Goal: Task Accomplishment & Management: Use online tool/utility

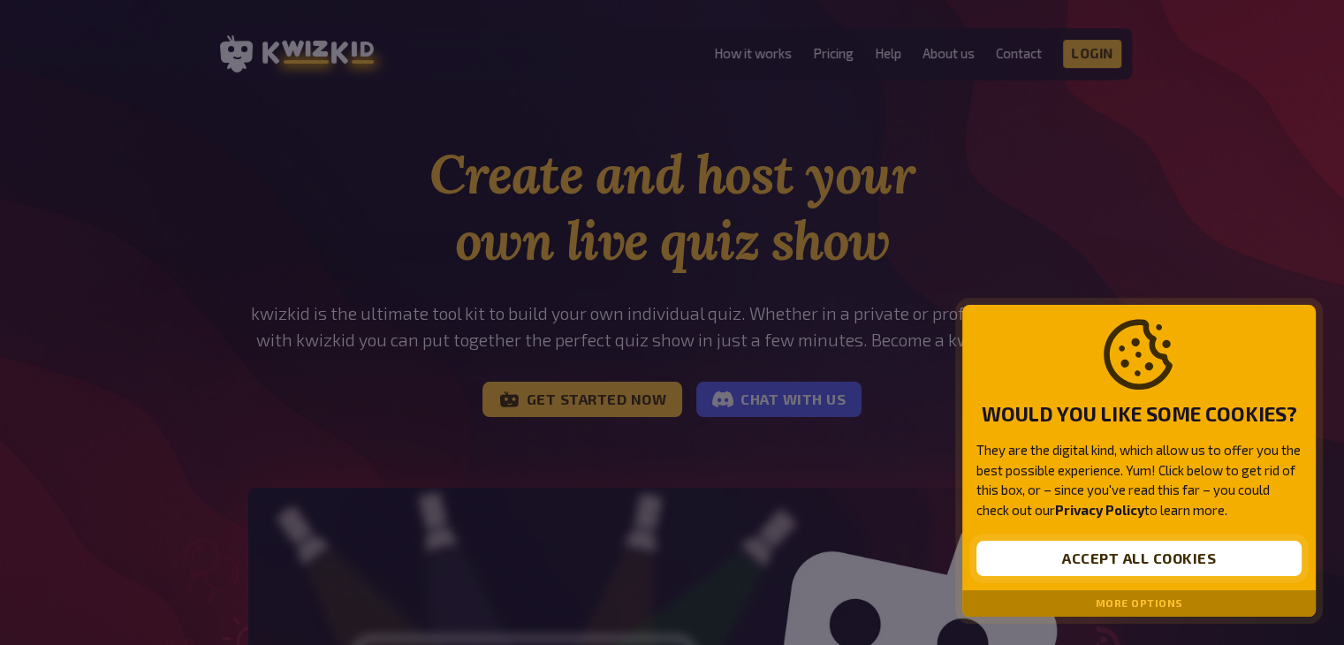
click at [1194, 558] on button "Accept all cookies" at bounding box center [1138, 558] width 325 height 35
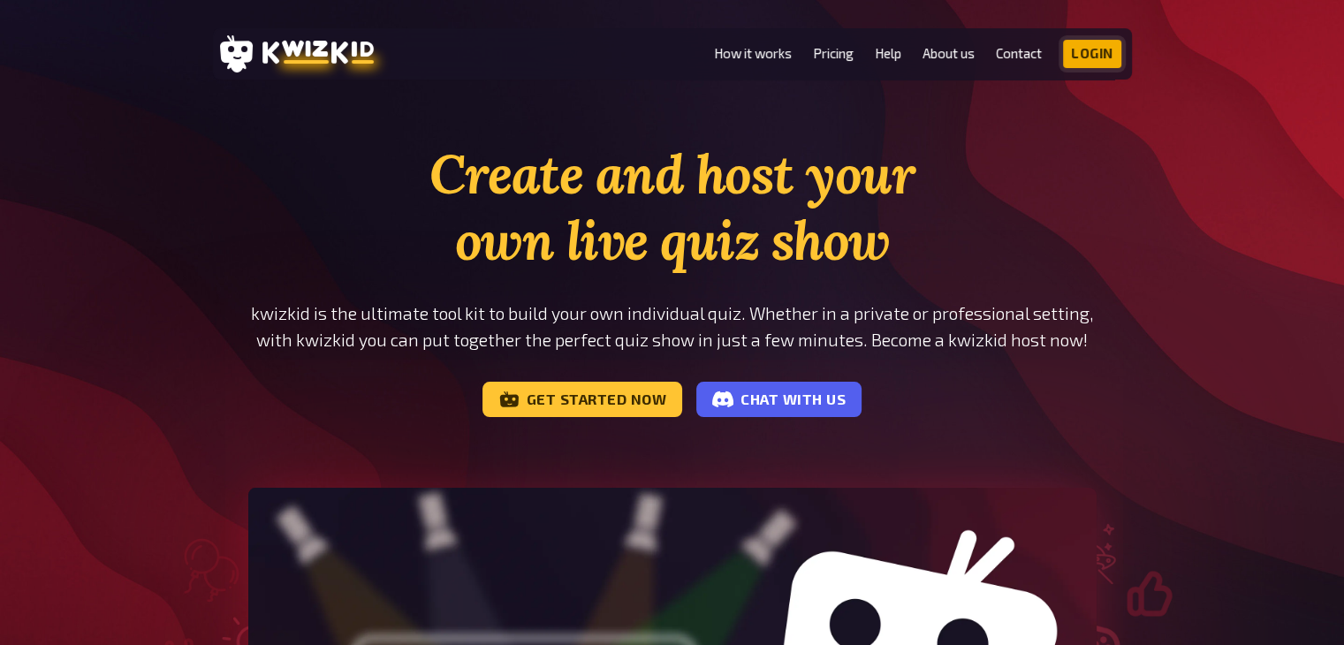
click at [1077, 60] on link "Login" at bounding box center [1092, 54] width 58 height 28
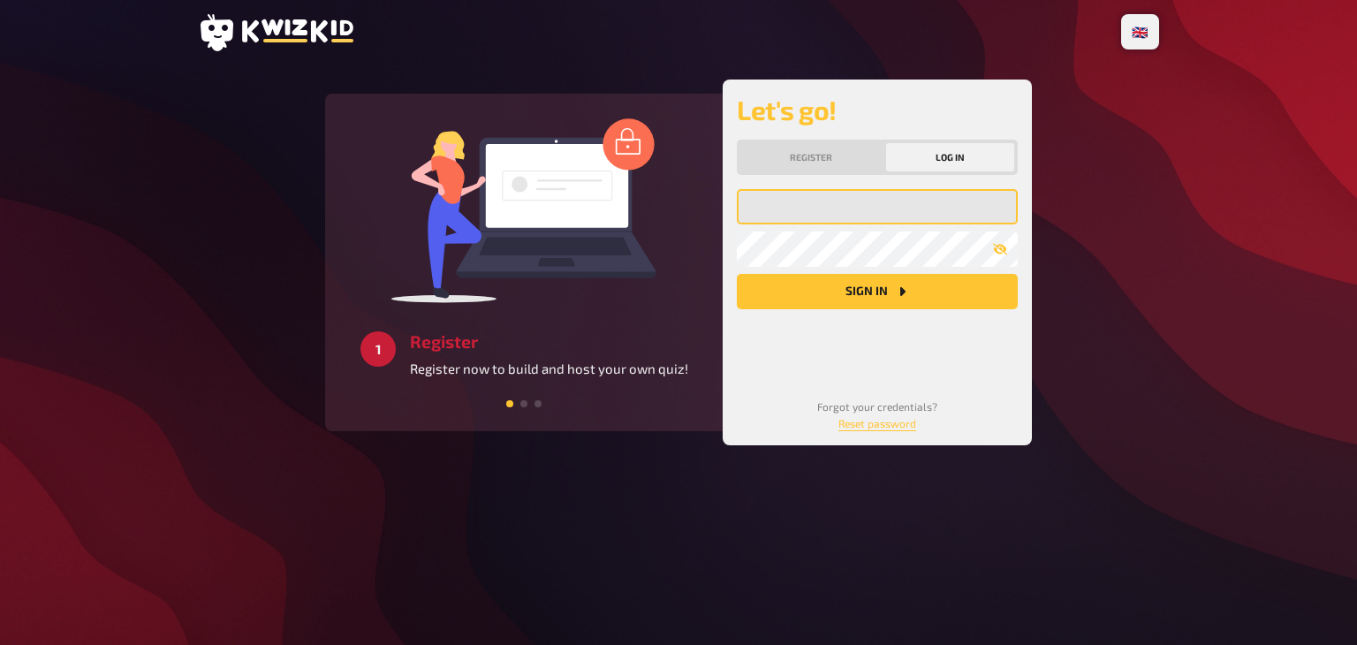
click at [805, 209] on input "email" at bounding box center [877, 206] width 281 height 35
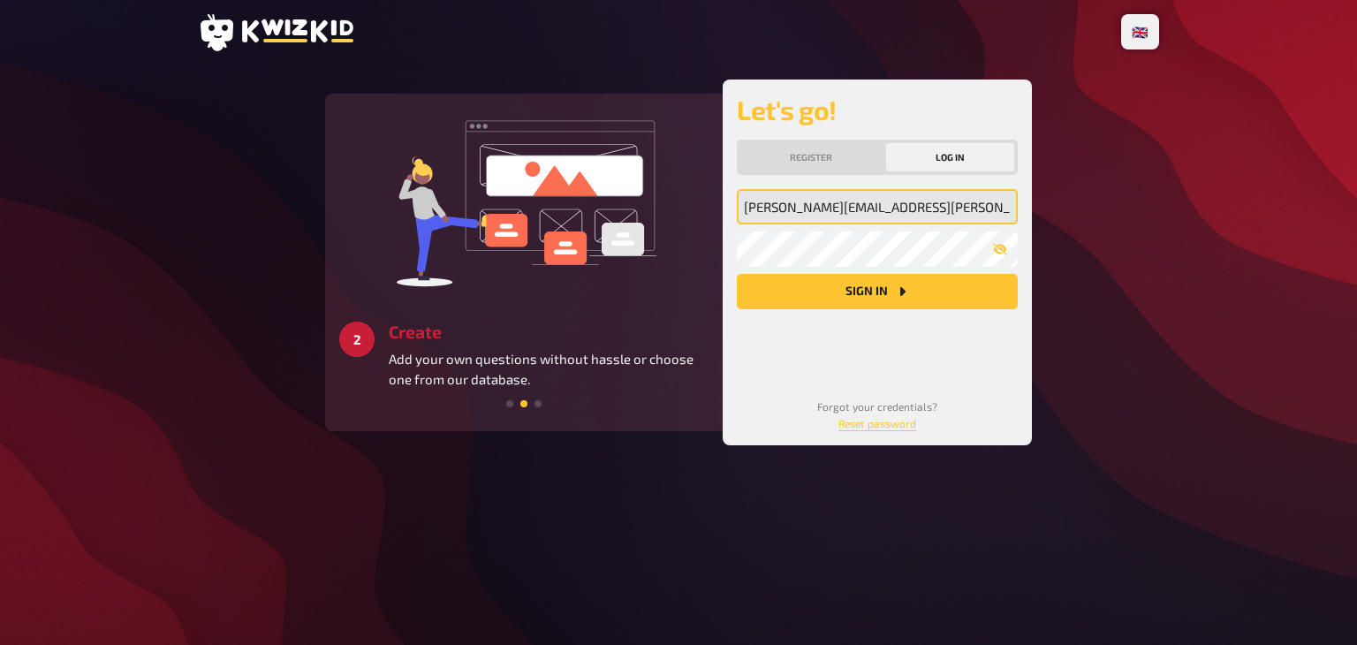
type input "[PERSON_NAME][EMAIL_ADDRESS][PERSON_NAME][DOMAIN_NAME]"
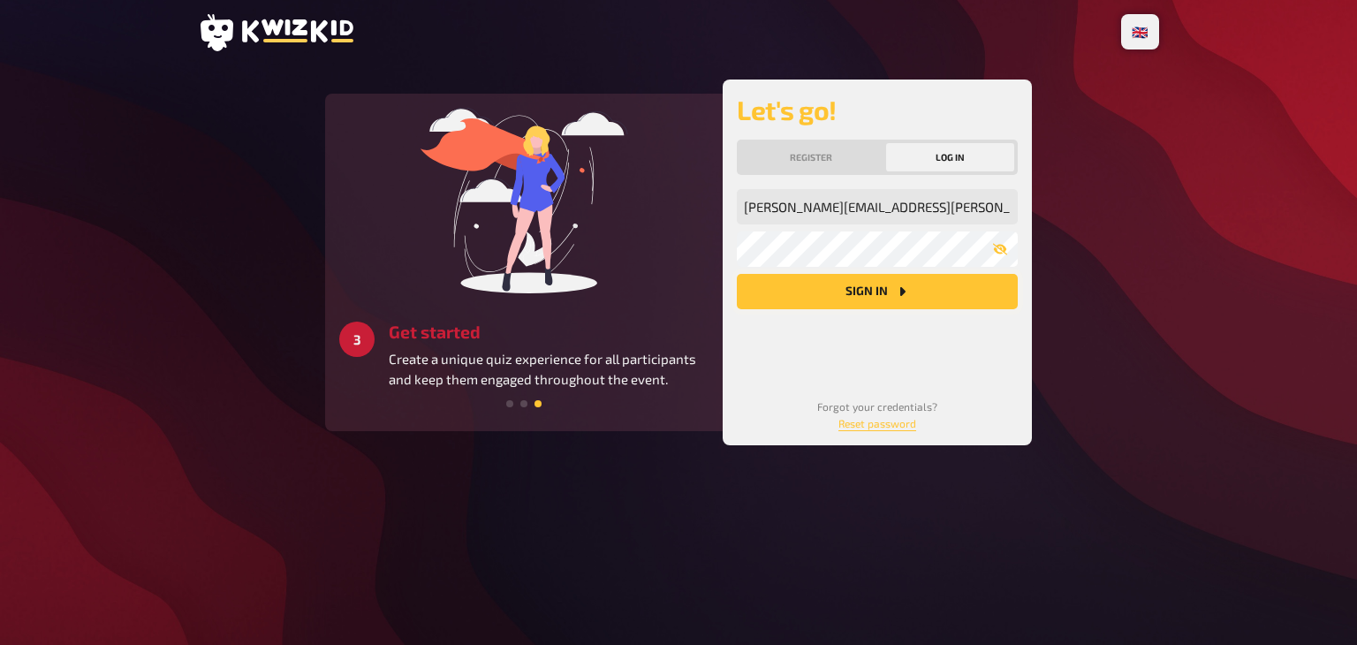
click at [917, 291] on button "Sign in" at bounding box center [877, 291] width 281 height 35
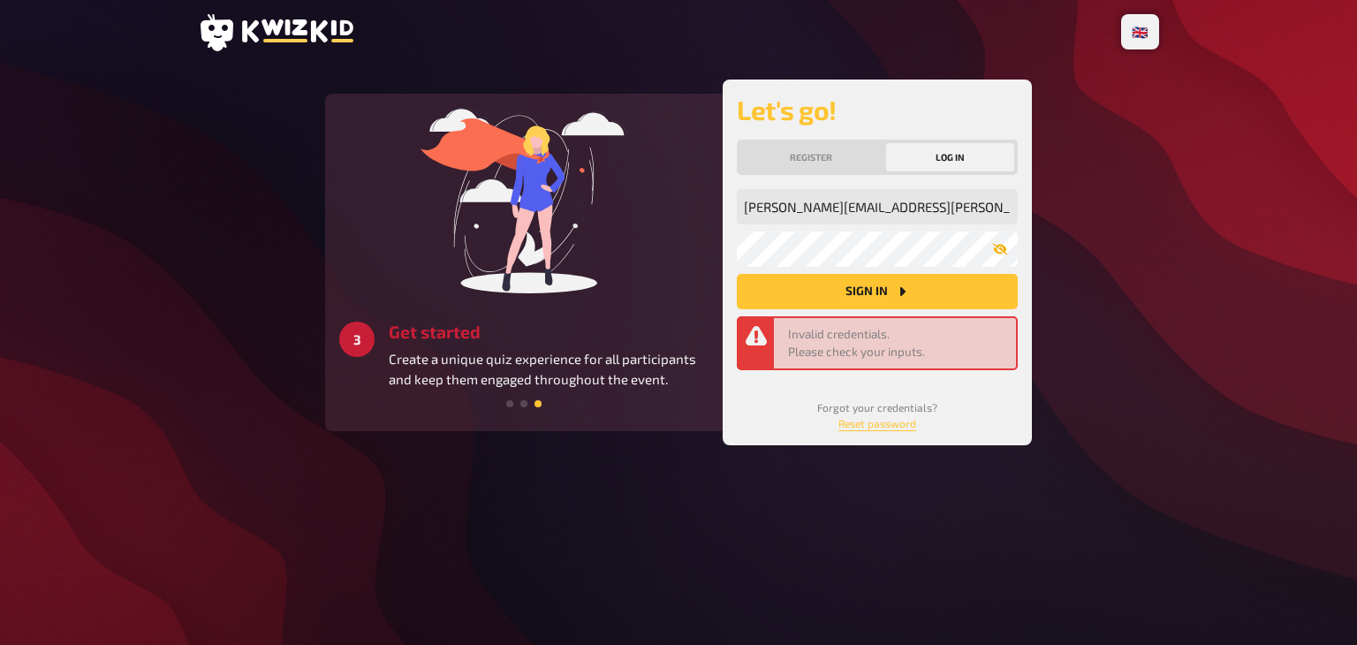
click at [1002, 242] on icon "button" at bounding box center [1000, 249] width 14 height 14
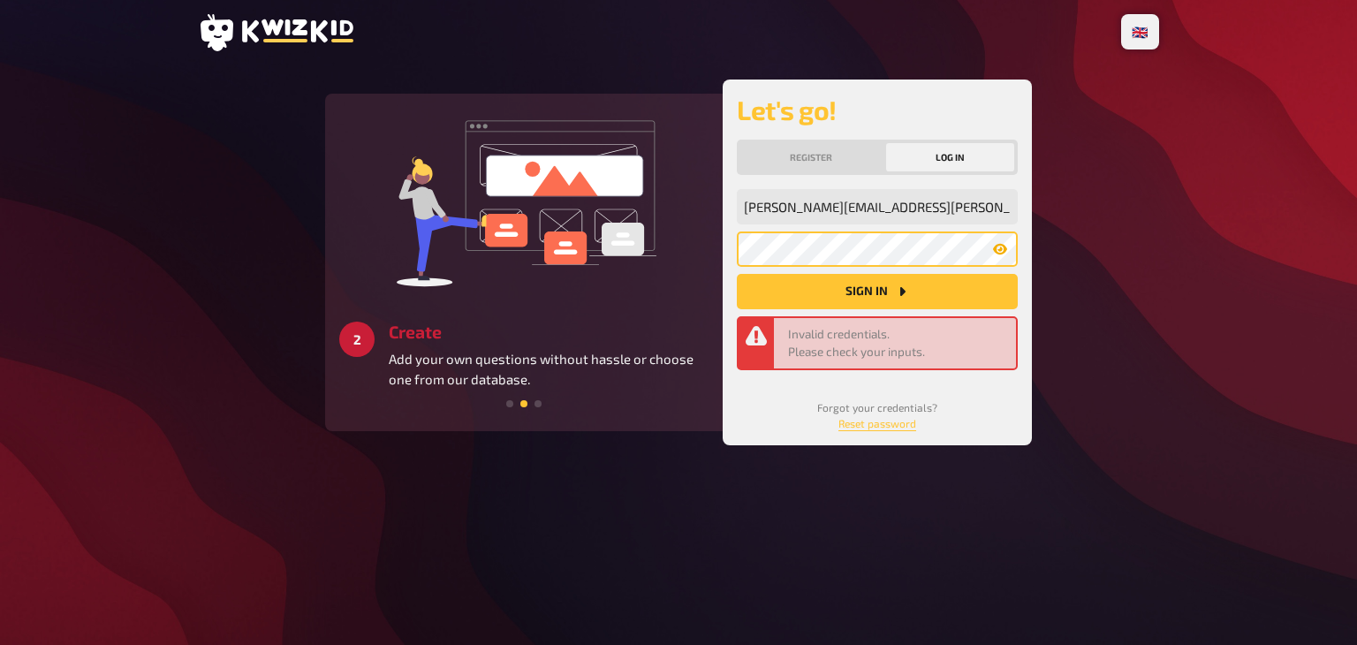
click at [737, 274] on button "Sign in" at bounding box center [877, 291] width 281 height 35
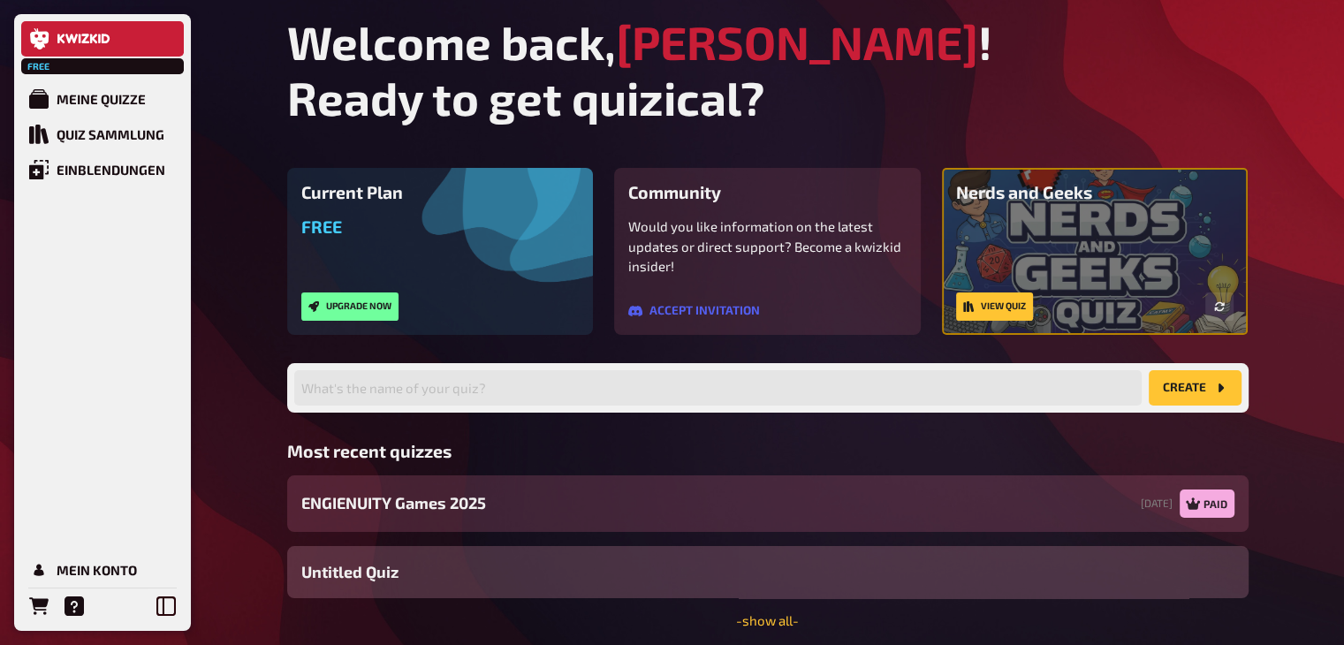
click at [959, 507] on div "ENGIENUITY Games 2025 24/09/2025 Paid" at bounding box center [767, 503] width 961 height 57
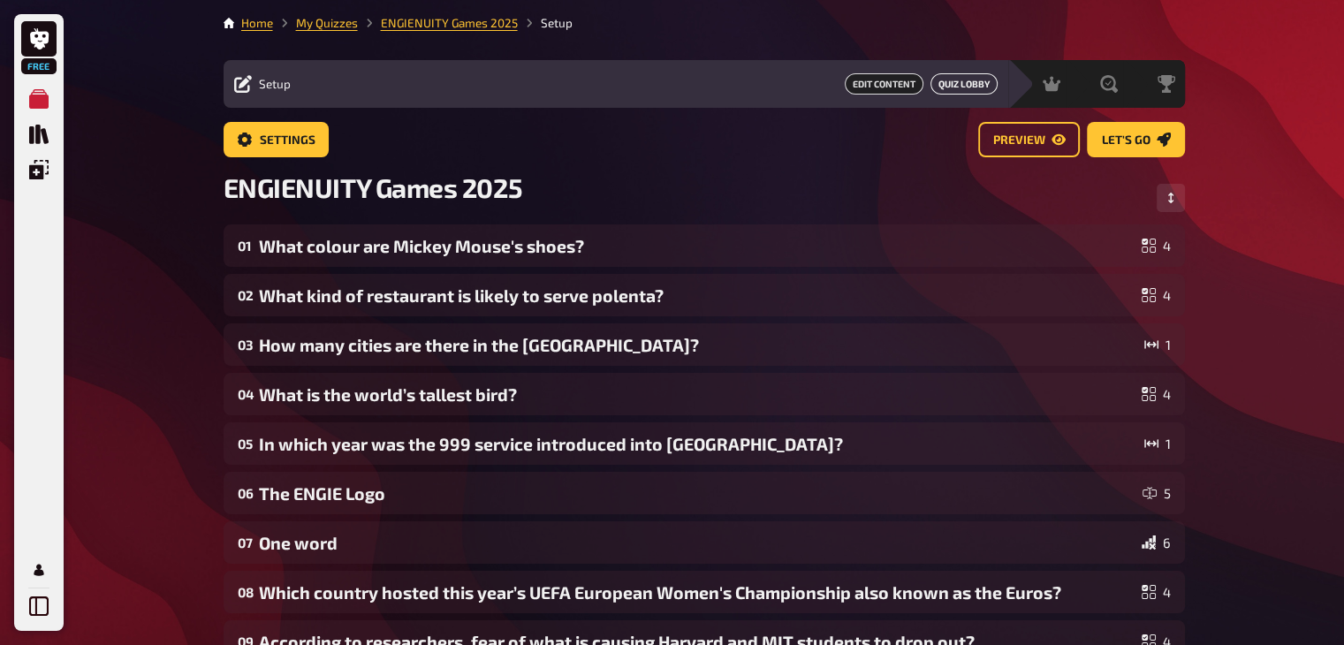
click at [951, 87] on link "Quiz Lobby" at bounding box center [963, 83] width 67 height 21
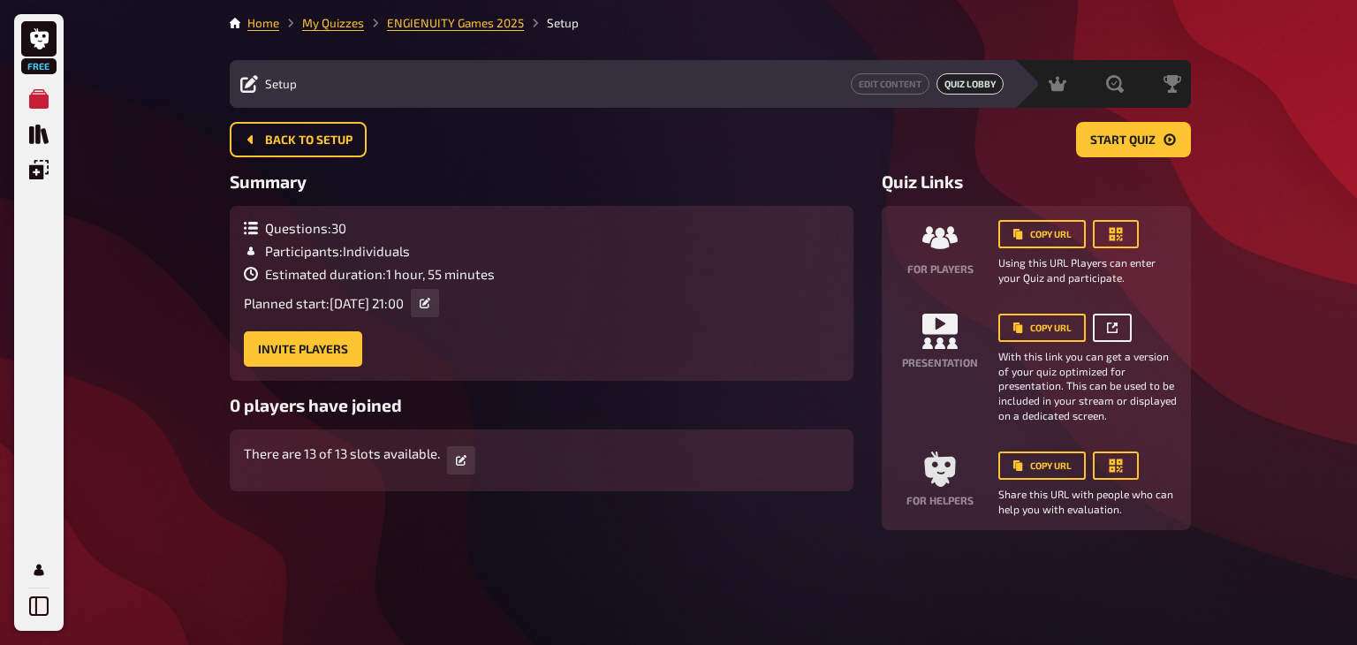
click at [1102, 326] on link at bounding box center [1112, 328] width 39 height 28
click at [332, 152] on button "Back to setup" at bounding box center [298, 139] width 137 height 35
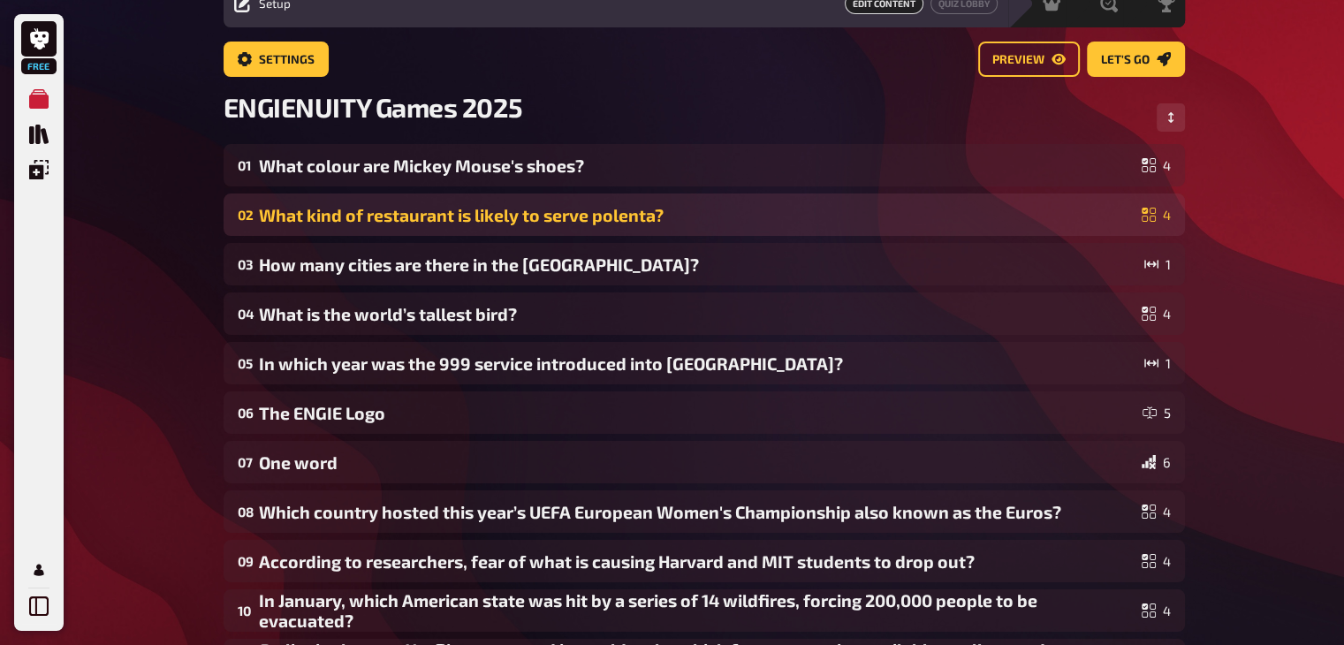
scroll to position [85, 0]
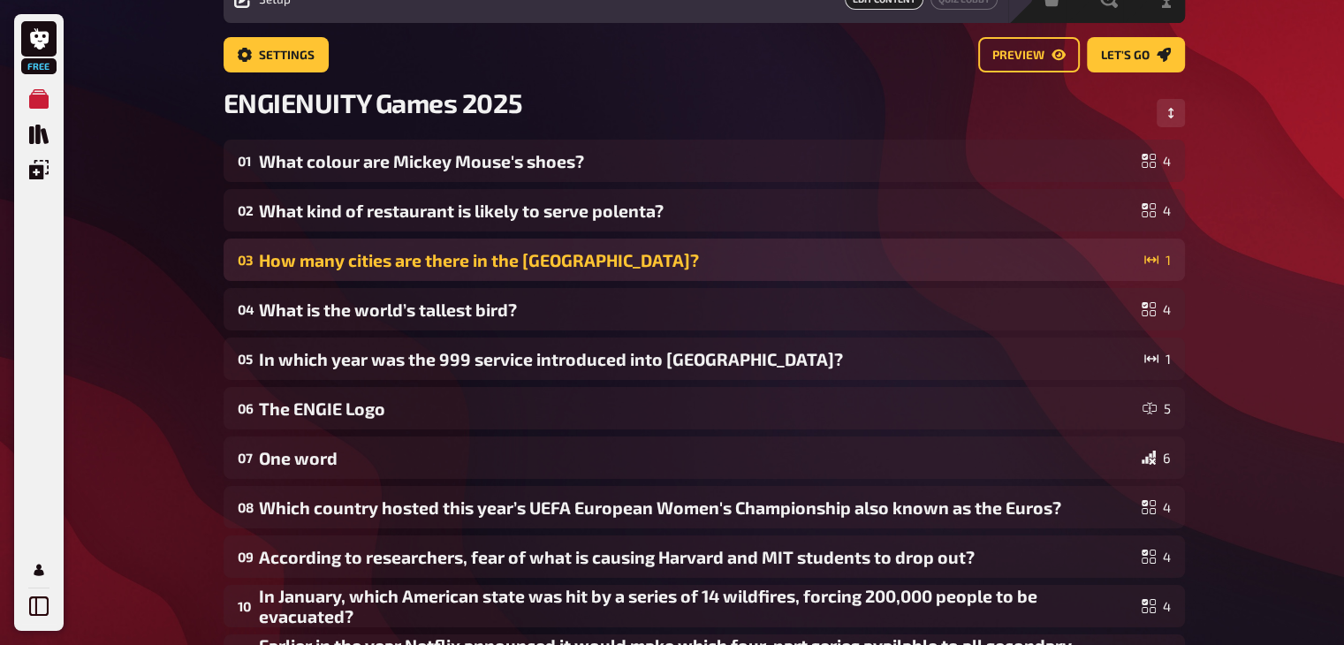
click at [466, 262] on div "How many cities are there in the UK?" at bounding box center [698, 260] width 878 height 20
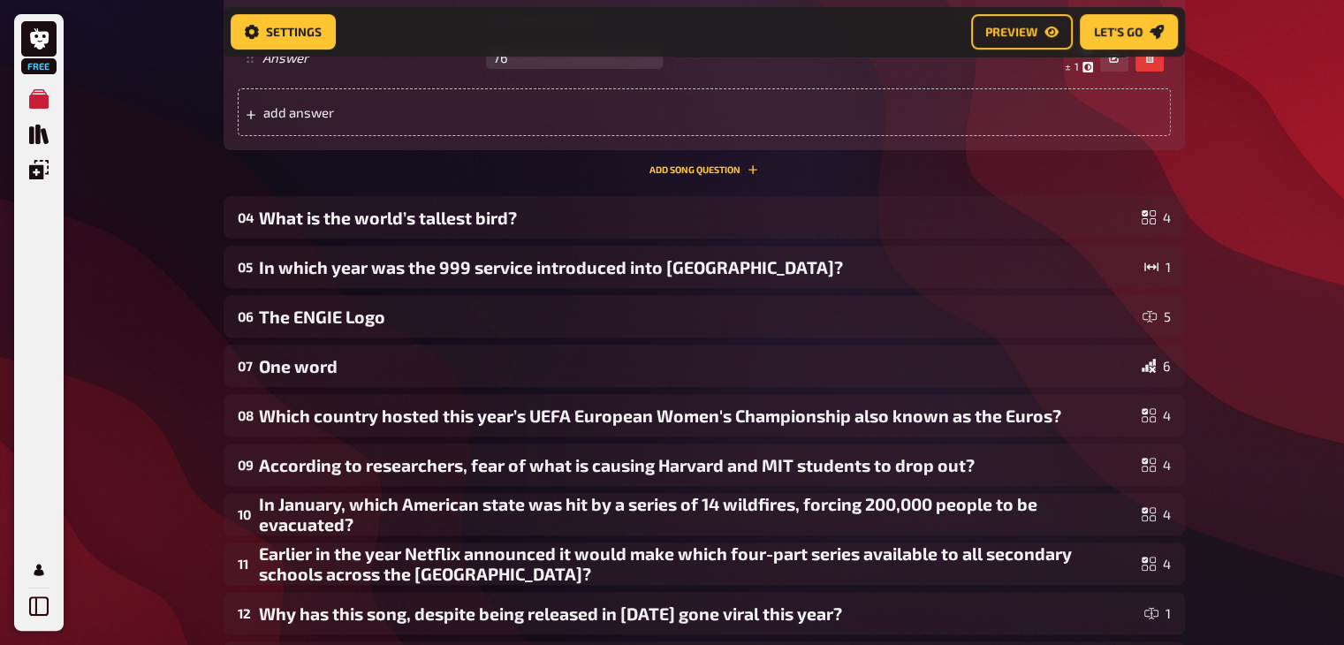
scroll to position [597, 0]
click at [466, 262] on div "In which year was the 999 service introduced into Britain?" at bounding box center [698, 266] width 878 height 20
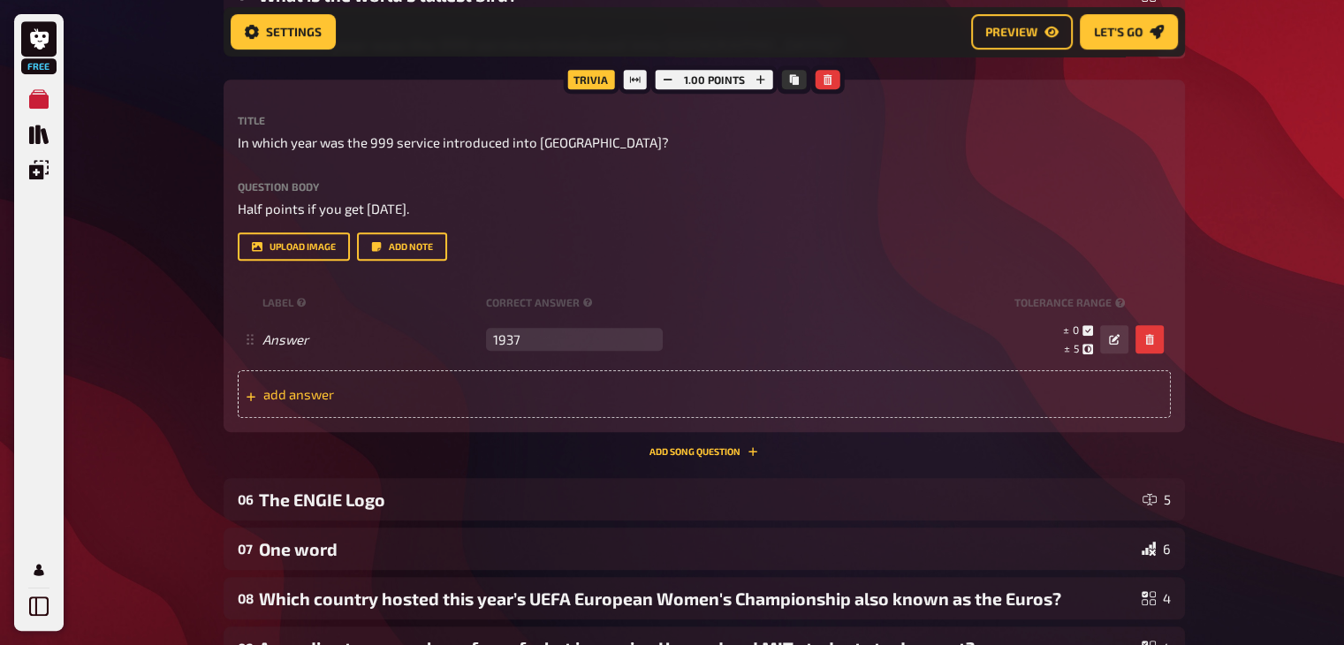
scroll to position [818, 0]
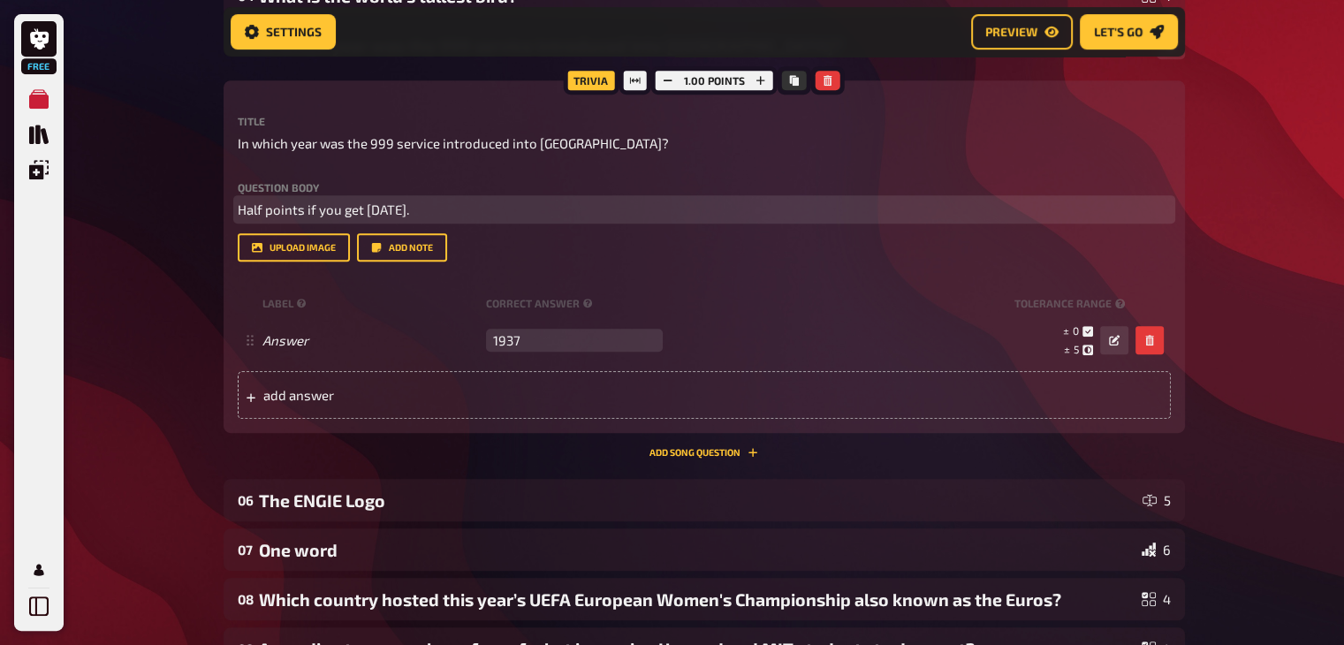
click at [406, 211] on span "Half points if you get within 5 years." at bounding box center [323, 209] width 171 height 16
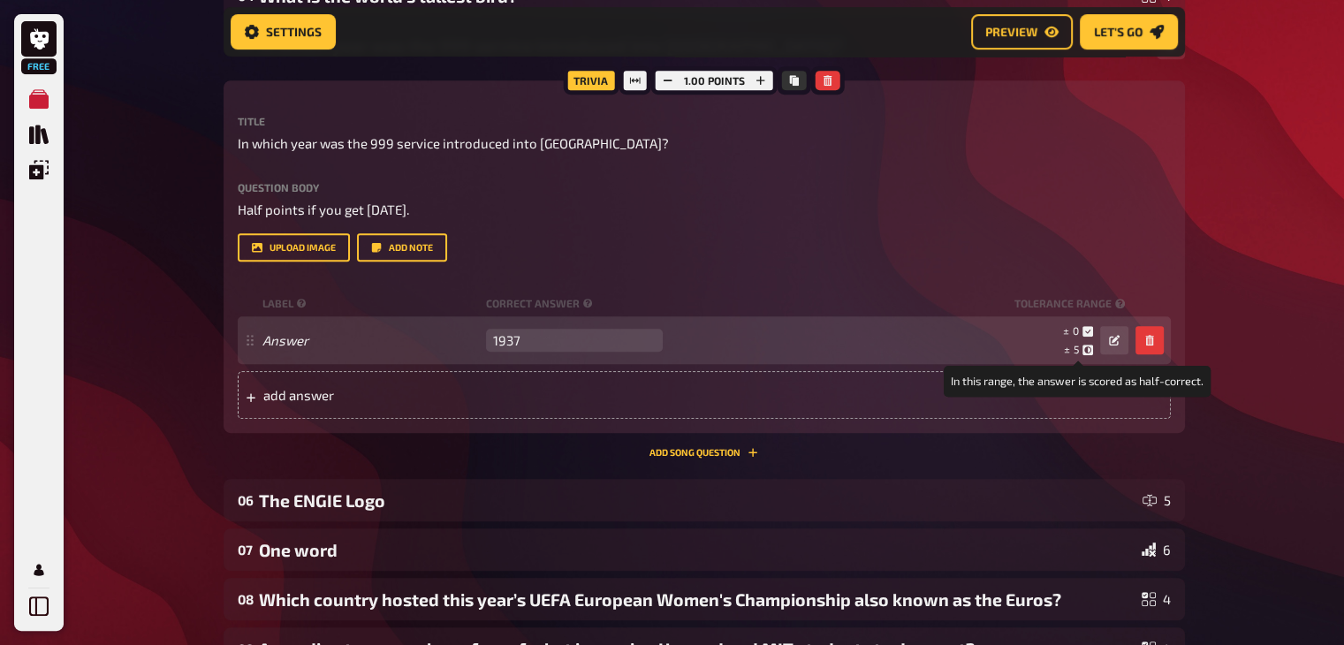
click at [1077, 350] on span "5" at bounding box center [1075, 349] width 5 height 12
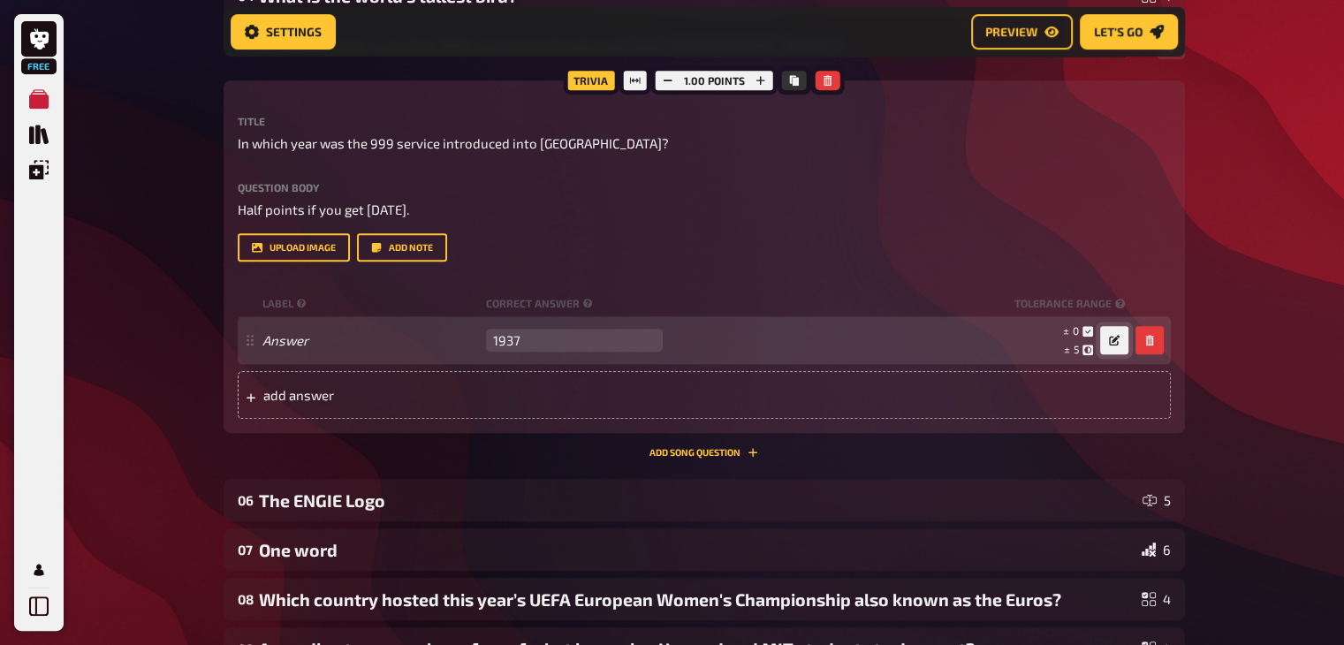
drag, startPoint x: 1077, startPoint y: 350, endPoint x: 1117, endPoint y: 341, distance: 40.7
click at [1117, 341] on div "± 0 ± 5 ± 1,937" at bounding box center [899, 340] width 458 height 34
click at [1117, 341] on icon "button" at bounding box center [1114, 340] width 11 height 11
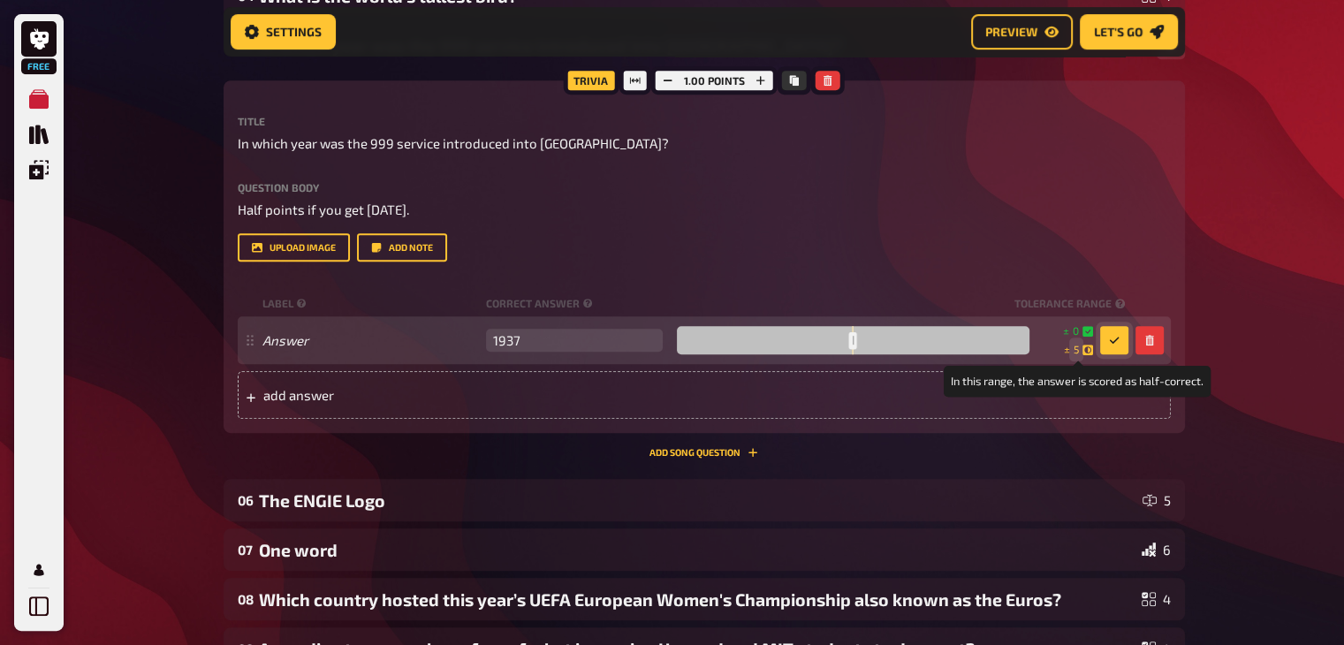
click at [1074, 351] on span "5" at bounding box center [1075, 349] width 5 height 15
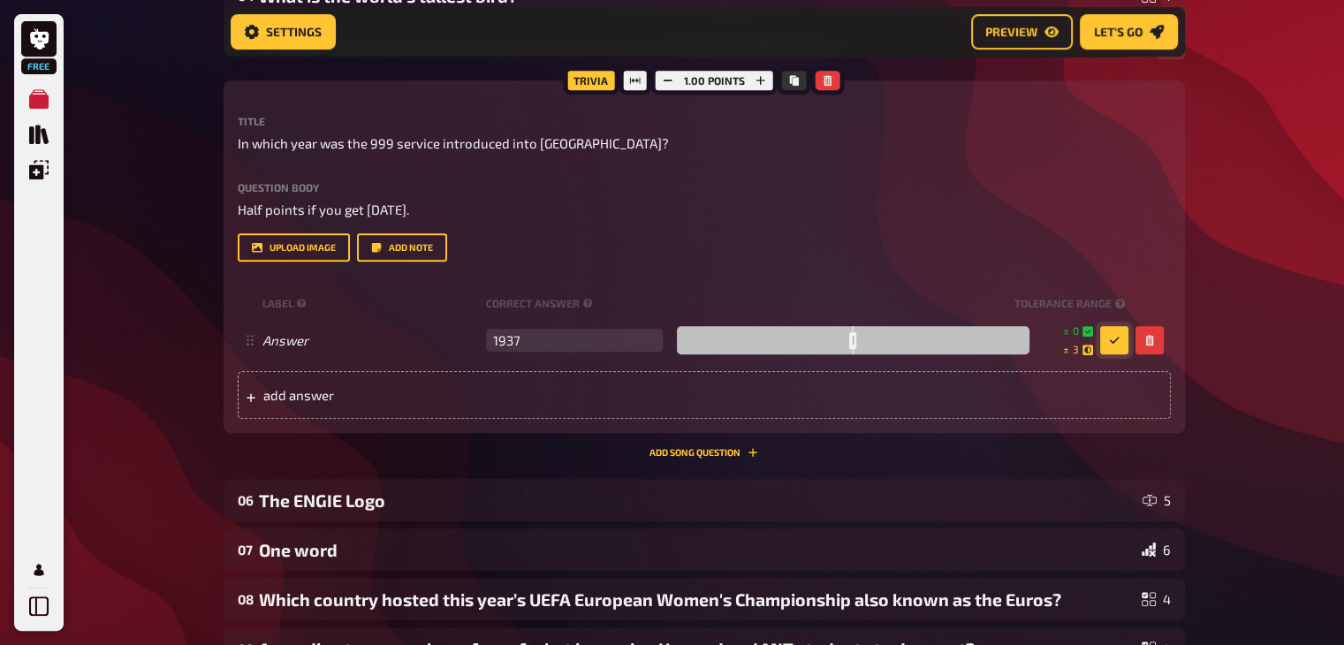
click at [1118, 341] on button "button" at bounding box center [1114, 340] width 28 height 28
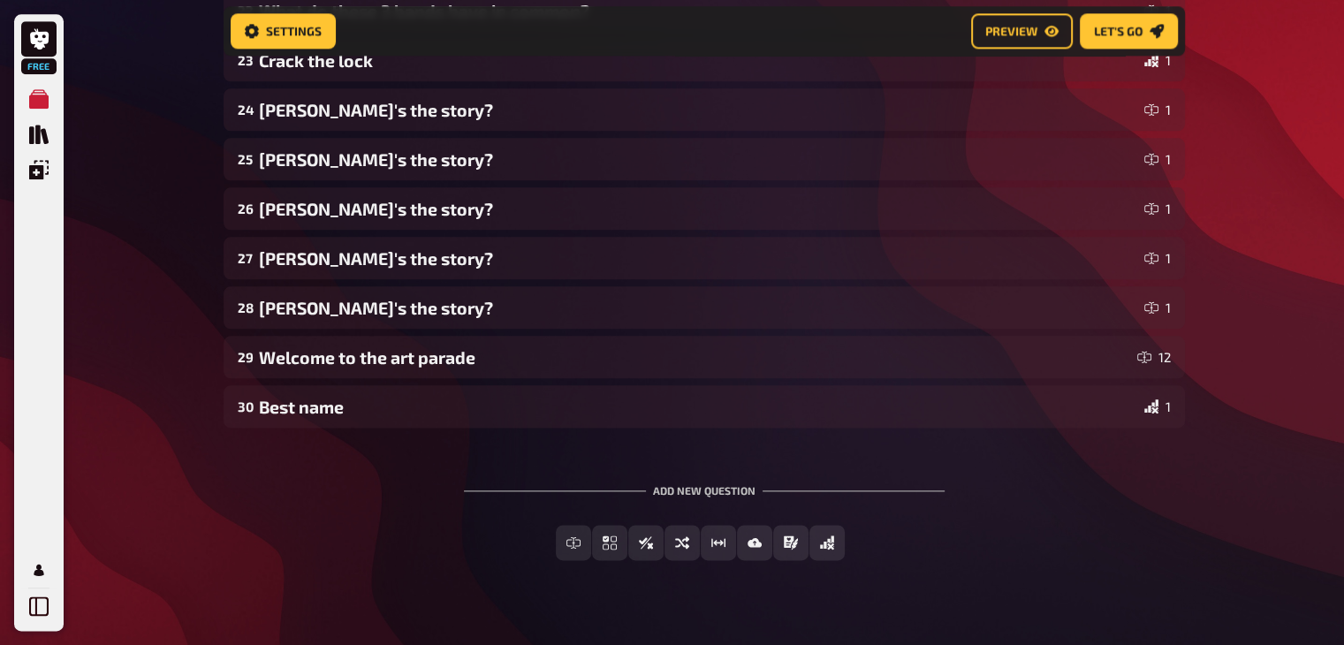
scroll to position [2127, 0]
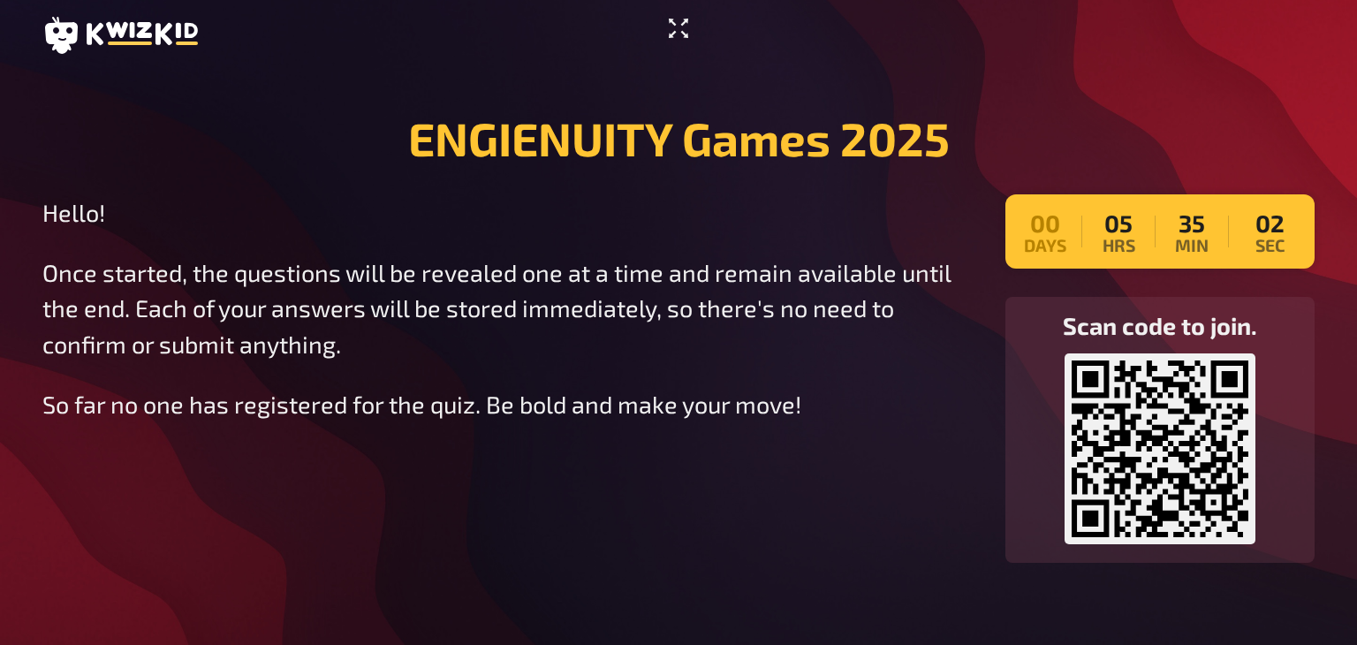
click at [671, 19] on icon "Enter Fullscreen" at bounding box center [678, 28] width 19 height 19
